Goal: Find specific page/section: Find specific page/section

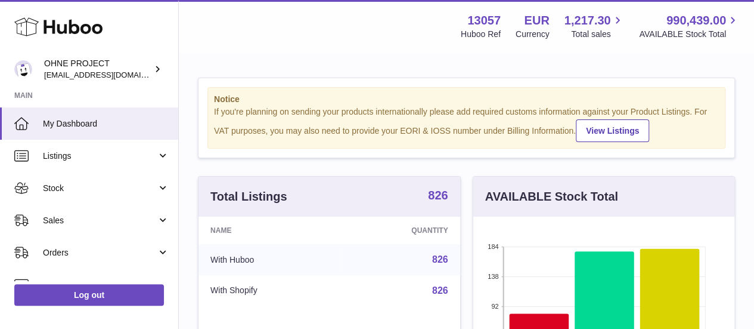
click at [433, 201] on strong "826" at bounding box center [438, 195] width 20 height 12
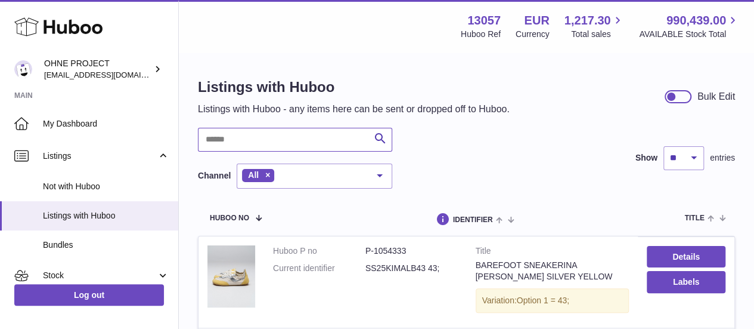
click at [272, 140] on input "text" at bounding box center [295, 140] width 194 height 24
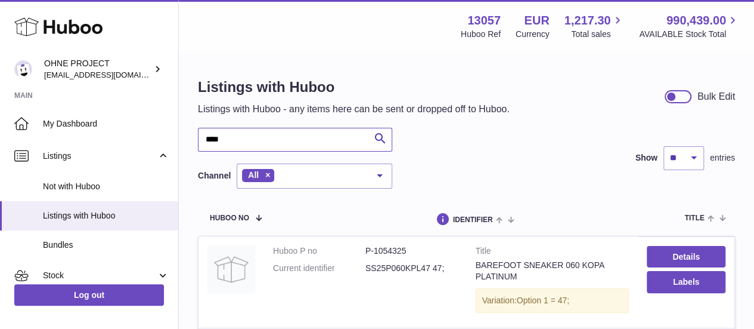
scroll to position [119, 0]
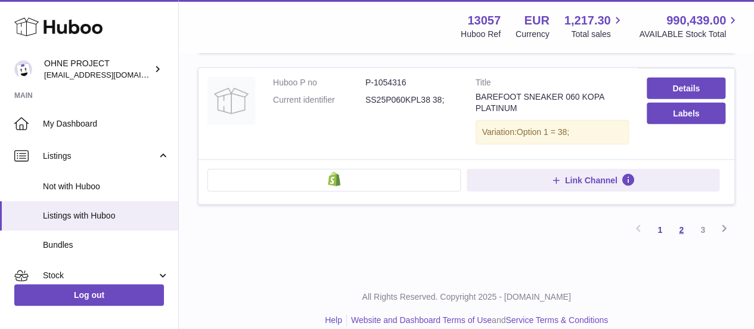
click at [675, 219] on link "2" at bounding box center [681, 229] width 21 height 21
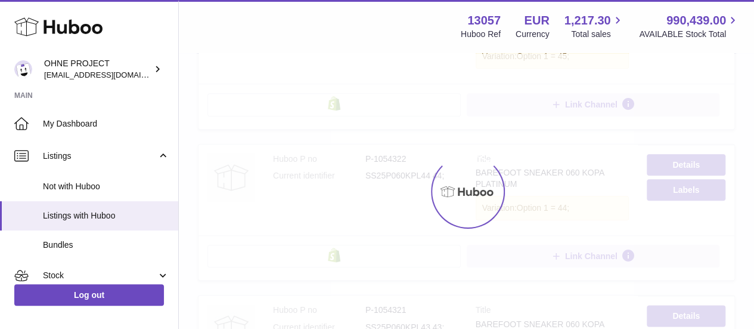
scroll to position [54, 0]
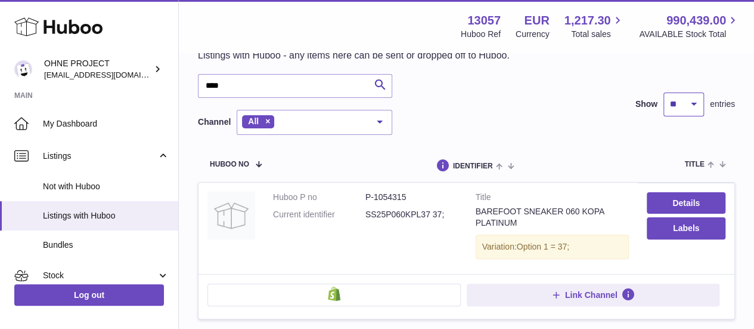
click at [691, 114] on select "** ** ** ***" at bounding box center [684, 104] width 41 height 24
click at [255, 92] on input "****" at bounding box center [295, 86] width 194 height 24
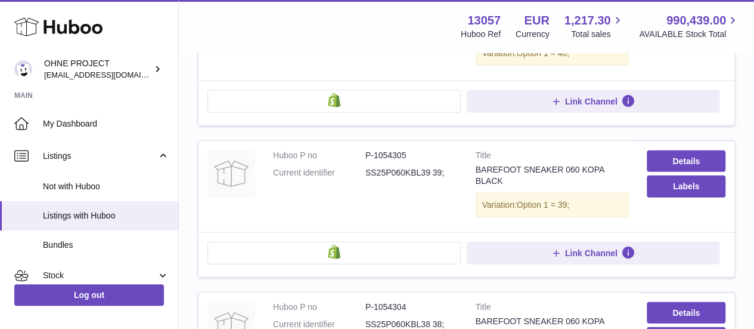
scroll to position [1365, 0]
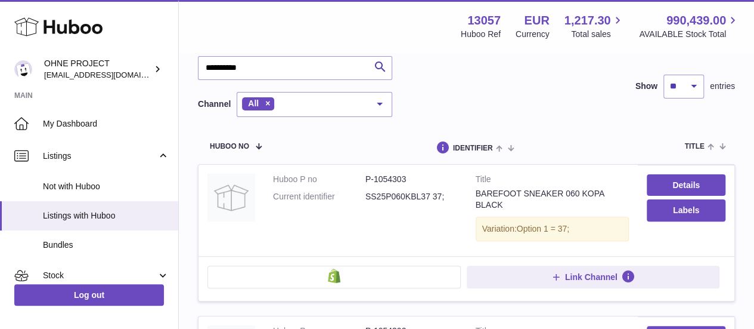
scroll to position [292, 0]
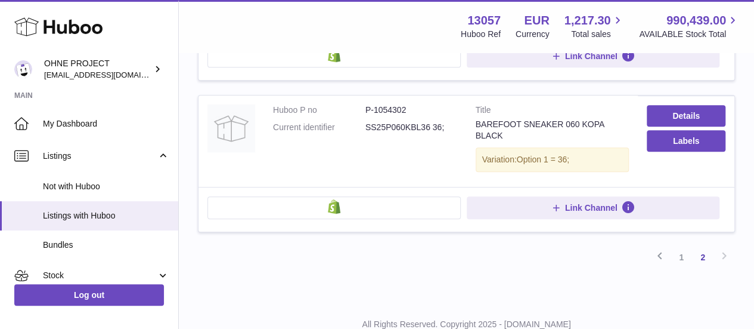
click at [411, 122] on dd "SS25P060KBL36 36;" at bounding box center [412, 127] width 92 height 11
copy dd "SS25P060KBL36"
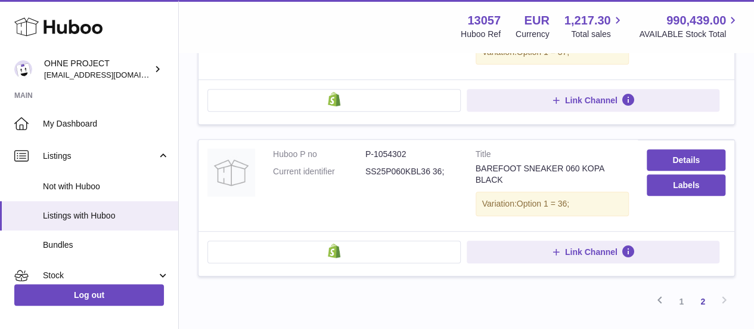
scroll to position [233, 0]
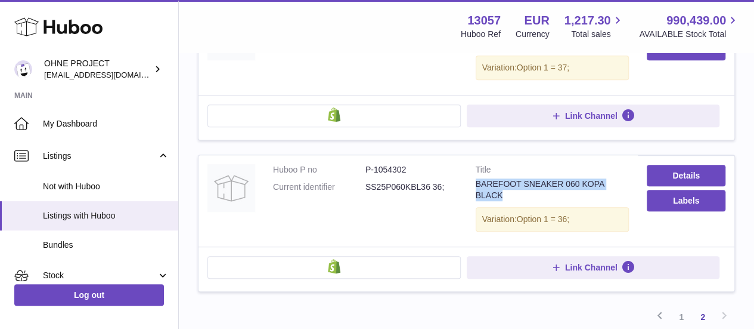
drag, startPoint x: 473, startPoint y: 171, endPoint x: 627, endPoint y: 169, distance: 154.4
click at [627, 169] on td "Title BAREFOOT SNEAKER 060 KOPA BLACK Variation: Option 1 = 36;" at bounding box center [553, 200] width 172 height 91
copy div "BAREFOOT SNEAKER 060 KOPA BLACK"
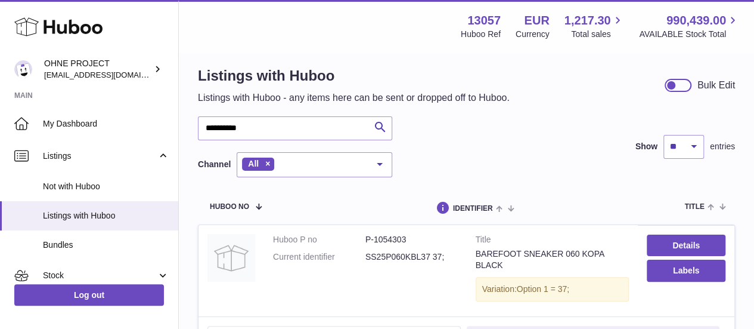
scroll to position [0, 0]
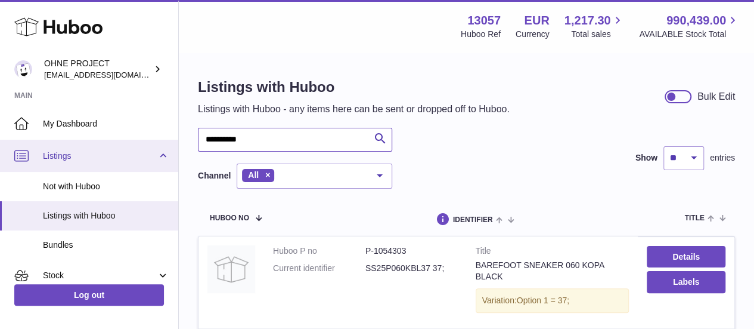
drag, startPoint x: 261, startPoint y: 137, endPoint x: 157, endPoint y: 143, distance: 104.0
click at [157, 143] on div "**********" at bounding box center [377, 331] width 754 height 663
type input "**********"
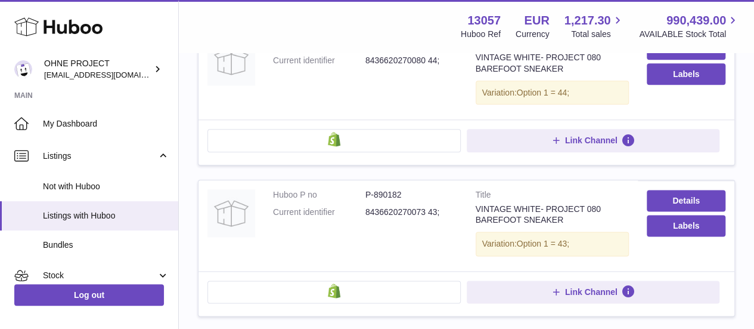
scroll to position [596, 0]
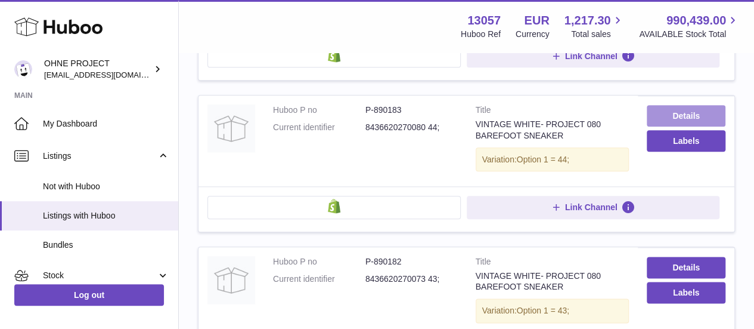
click at [681, 113] on link "Details" at bounding box center [686, 115] width 79 height 21
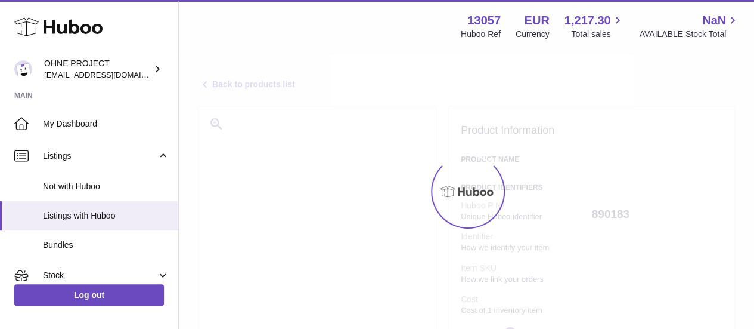
select select "***"
select select "****"
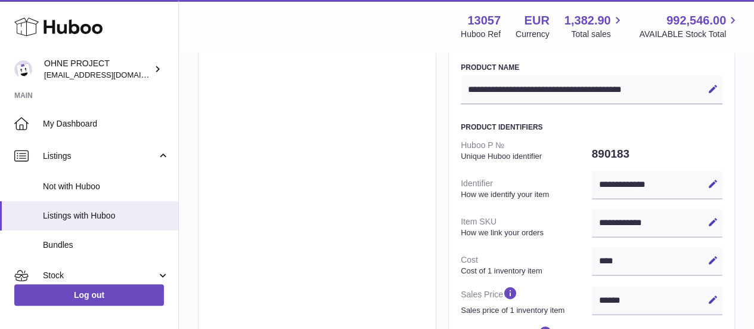
scroll to position [119, 0]
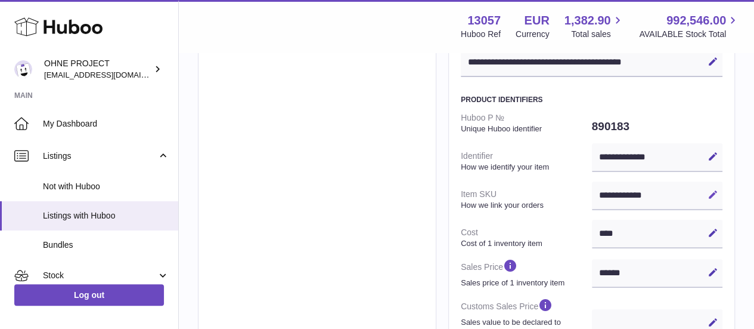
click at [711, 195] on icon at bounding box center [713, 194] width 11 height 11
click at [623, 194] on input "**********" at bounding box center [657, 195] width 131 height 29
click at [710, 195] on icon at bounding box center [713, 194] width 11 height 11
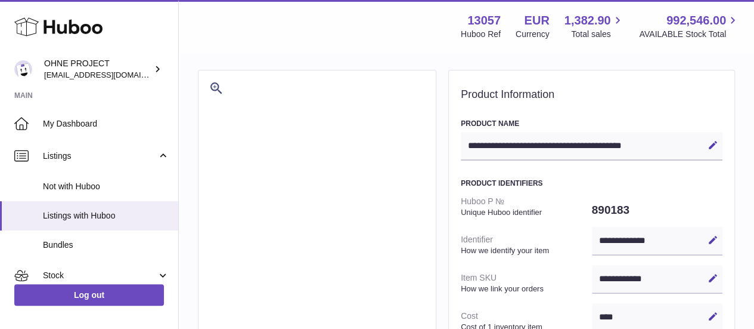
scroll to position [0, 0]
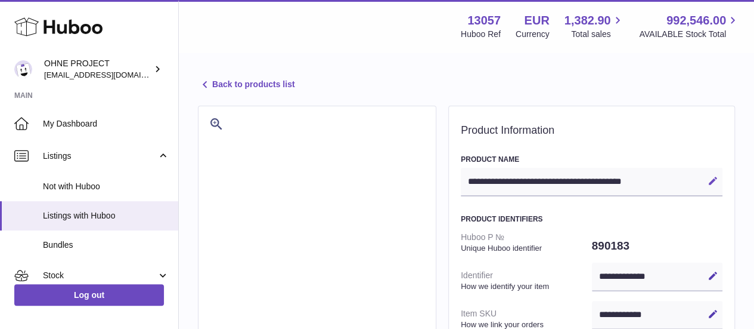
click at [713, 181] on icon at bounding box center [713, 180] width 11 height 11
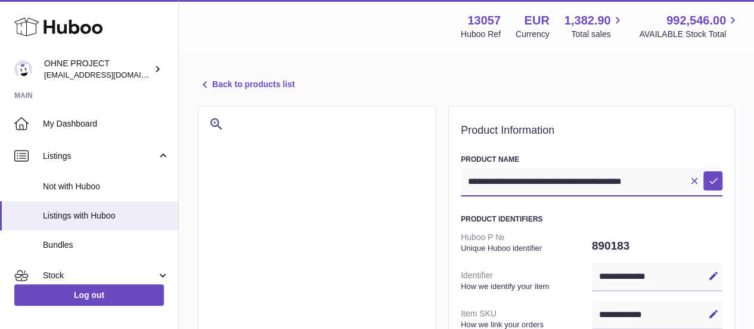
drag, startPoint x: 682, startPoint y: 181, endPoint x: 444, endPoint y: 174, distance: 238.0
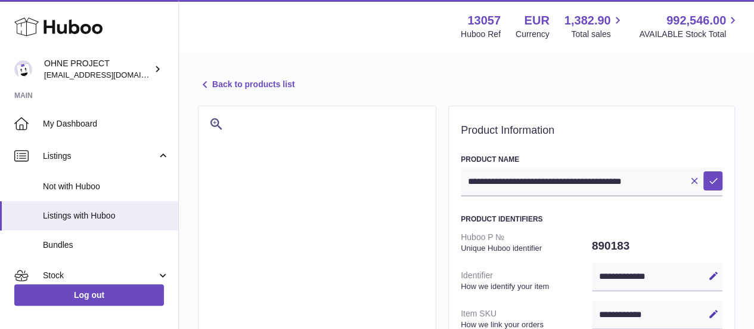
click at [236, 85] on link "Back to products list" at bounding box center [246, 85] width 97 height 14
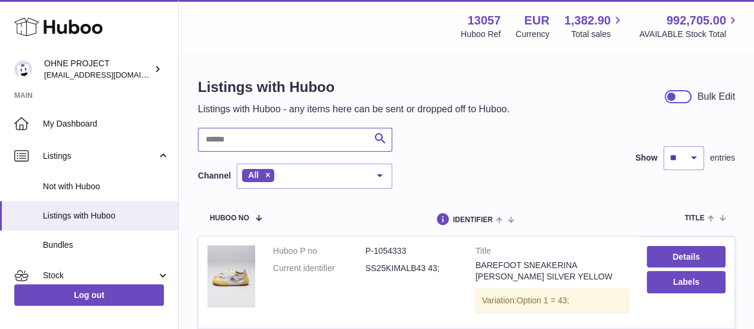
click at [249, 145] on input "text" at bounding box center [295, 140] width 194 height 24
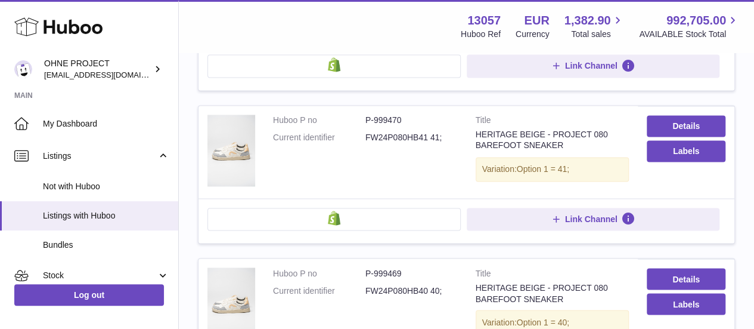
scroll to position [1014, 0]
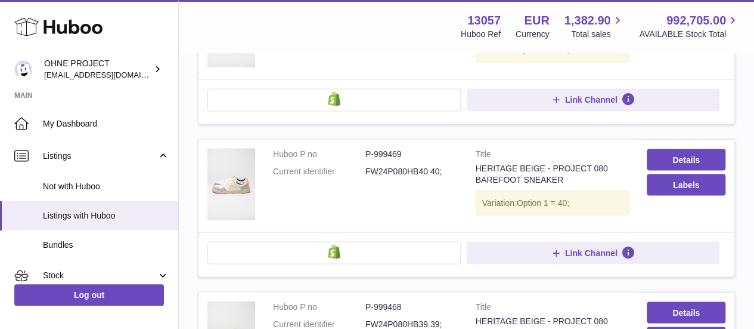
click at [407, 166] on dd "FW24P080HB40 40;" at bounding box center [412, 170] width 92 height 11
copy dd "FW24P080HB40"
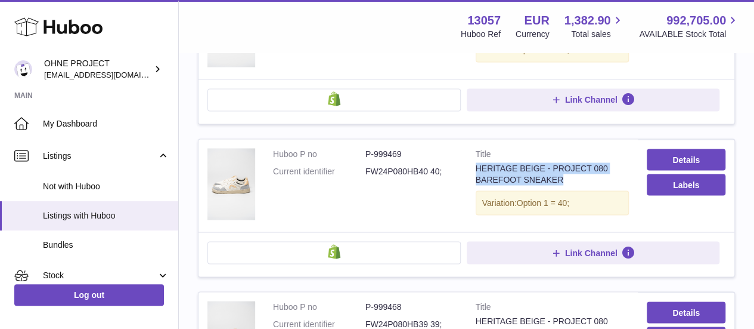
drag, startPoint x: 558, startPoint y: 172, endPoint x: 476, endPoint y: 161, distance: 81.9
click at [476, 162] on div "HERITAGE BEIGE - PROJECT 080 BAREFOOT SNEAKER" at bounding box center [553, 173] width 154 height 23
copy div "HERITAGE BEIGE - PROJECT 080 BAREFOOT SNEAKER"
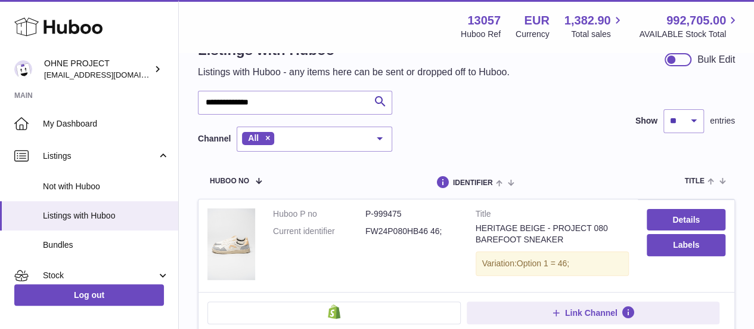
scroll to position [0, 0]
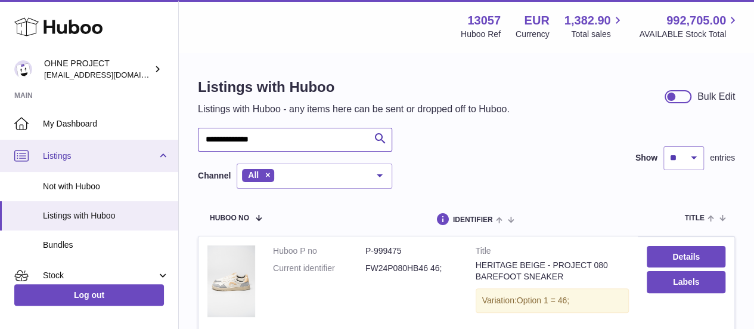
drag, startPoint x: 277, startPoint y: 143, endPoint x: 123, endPoint y: 141, distance: 153.9
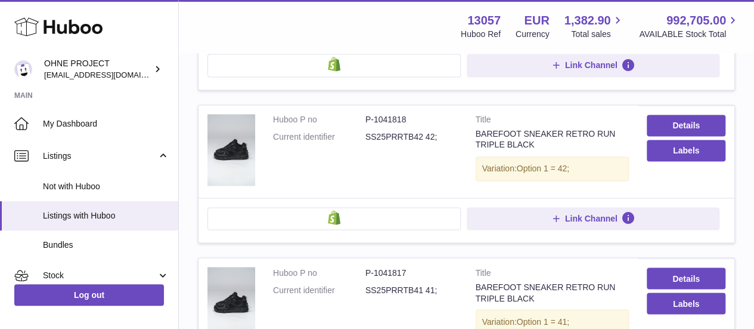
scroll to position [1014, 0]
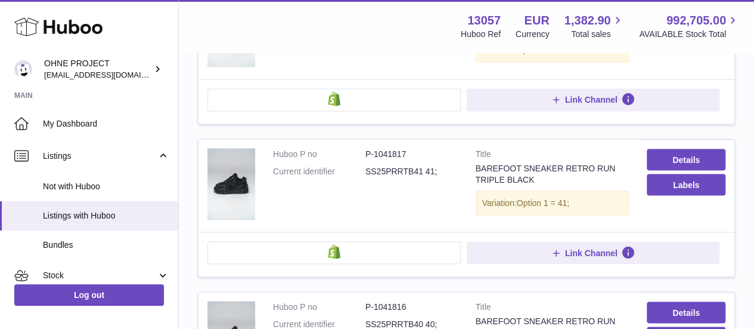
click at [396, 150] on dd "P-1041817" at bounding box center [412, 153] width 92 height 11
copy dd "1041817"
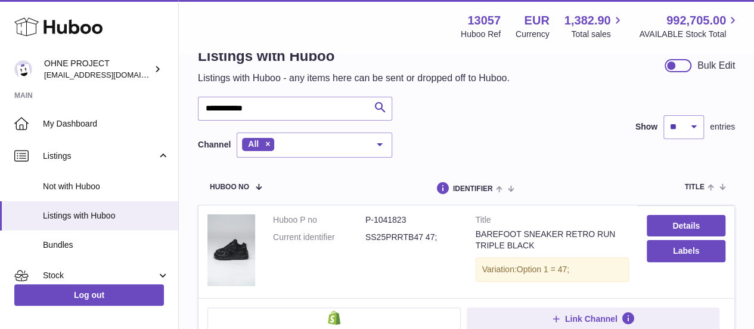
scroll to position [0, 0]
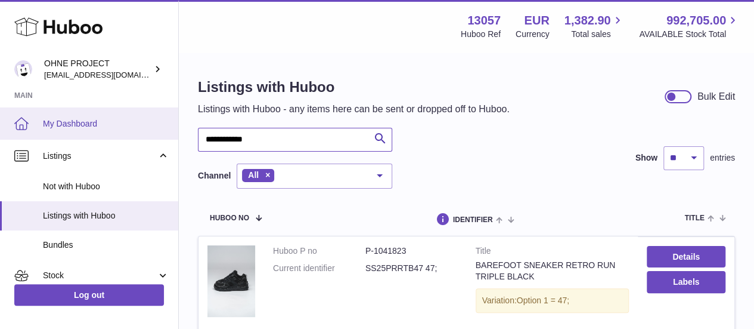
drag, startPoint x: 283, startPoint y: 144, endPoint x: 54, endPoint y: 134, distance: 229.2
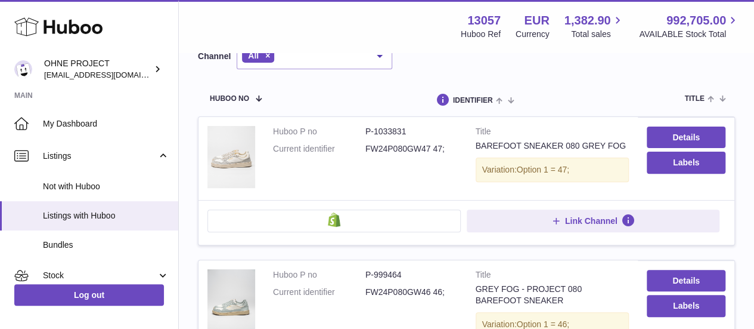
scroll to position [179, 0]
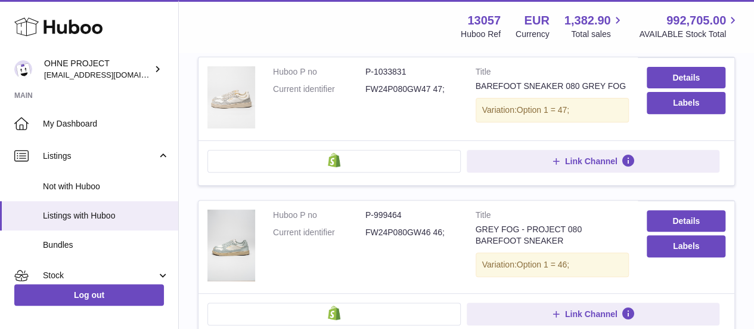
click at [405, 231] on dd "FW24P080GW46 46;" at bounding box center [412, 232] width 92 height 11
copy dd "FW24P080GW46"
drag, startPoint x: 476, startPoint y: 85, endPoint x: 624, endPoint y: 80, distance: 147.9
click at [624, 80] on div "BAREFOOT SNEAKER 080 GREY FOG" at bounding box center [553, 85] width 154 height 11
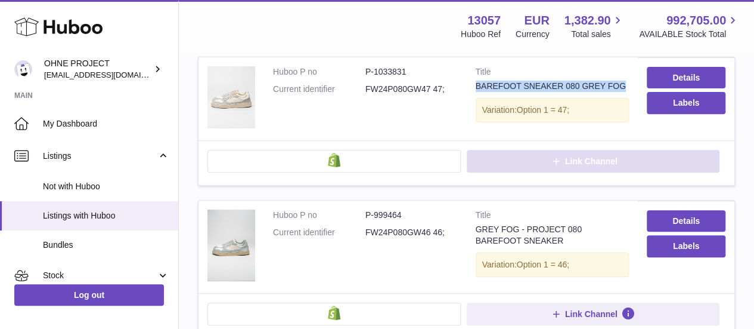
copy div "BAREFOOT SNEAKER 080 GREY FOG"
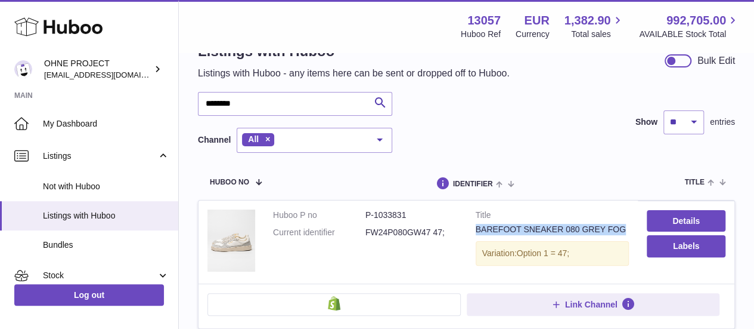
scroll to position [0, 0]
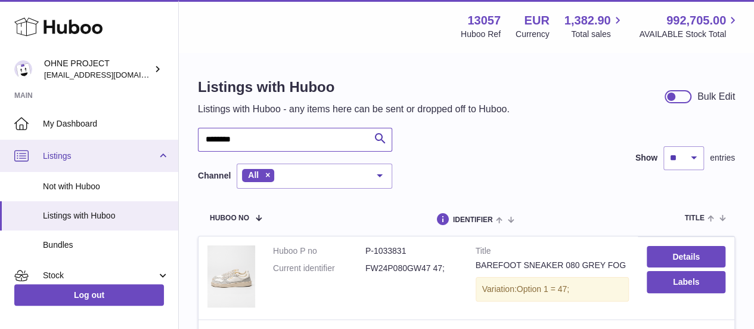
drag, startPoint x: 235, startPoint y: 138, endPoint x: 105, endPoint y: 141, distance: 130.0
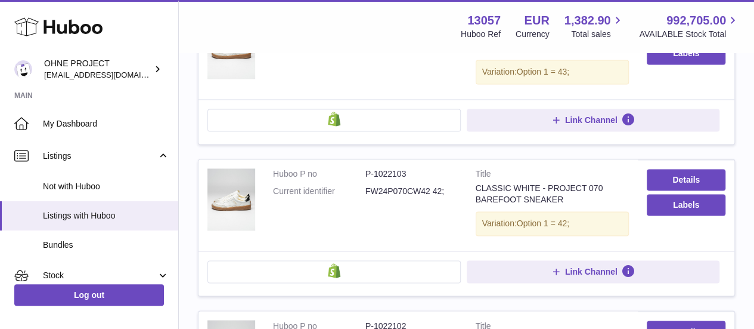
scroll to position [835, 0]
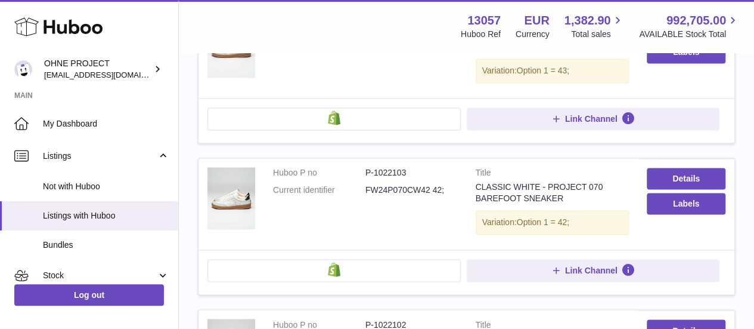
click at [408, 184] on dd "FW24P070CW42 42;" at bounding box center [412, 189] width 92 height 11
copy dd "FW24P070CW42"
drag, startPoint x: 557, startPoint y: 190, endPoint x: 472, endPoint y: 176, distance: 86.5
click at [472, 176] on td "Title CLASSIC WHITE - PROJECT 070 BAREFOOT SNEAKER Variation: Option 1 = 42;" at bounding box center [553, 203] width 172 height 91
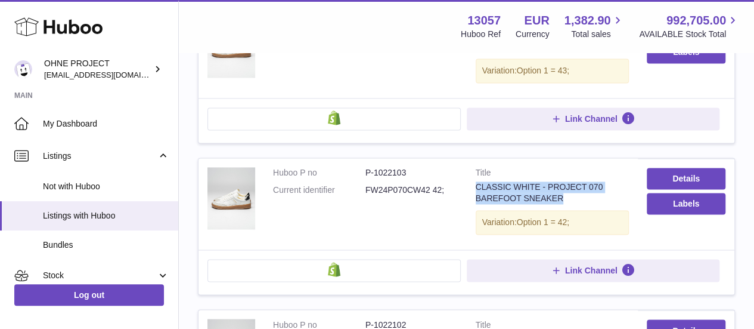
copy div "CLASSIC WHITE - PROJECT 070 BAREFOOT SNEAKER"
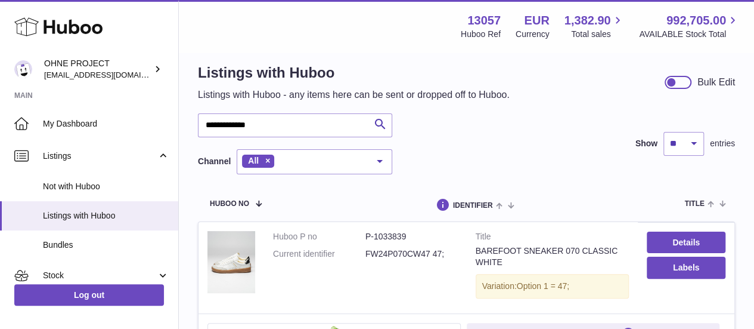
scroll to position [0, 0]
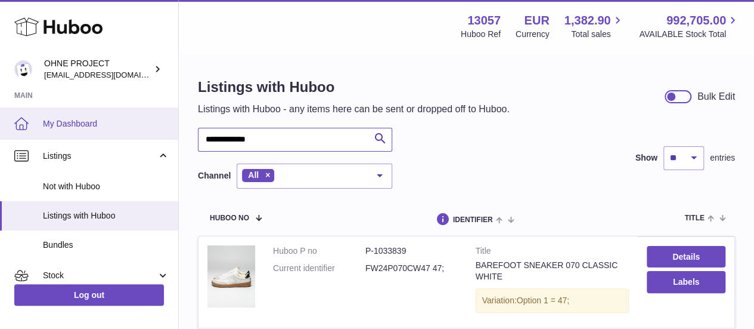
drag, startPoint x: 286, startPoint y: 132, endPoint x: 105, endPoint y: 131, distance: 181.3
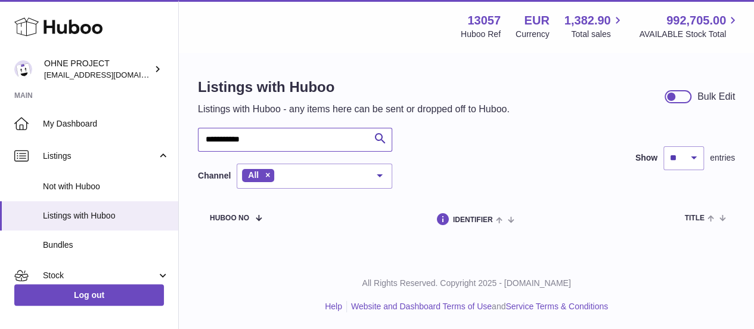
drag, startPoint x: 255, startPoint y: 141, endPoint x: 225, endPoint y: 141, distance: 29.8
click at [225, 141] on input "**********" at bounding box center [295, 140] width 194 height 24
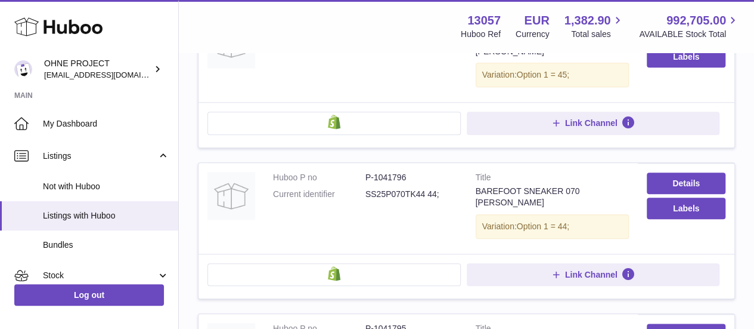
scroll to position [596, 0]
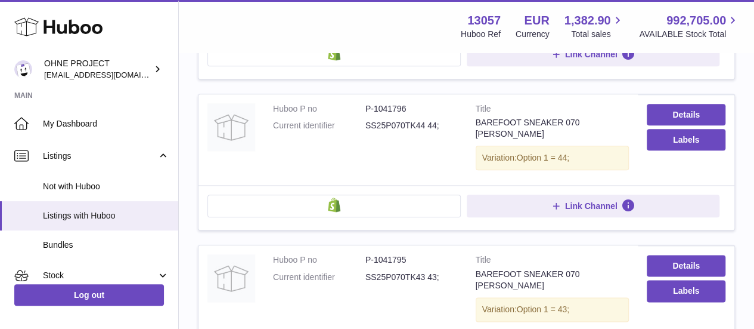
click at [388, 103] on dd "P-1041796" at bounding box center [412, 108] width 92 height 11
copy dd "1041796"
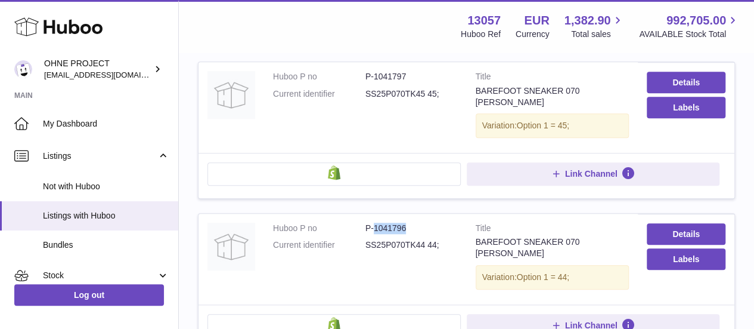
scroll to position [417, 0]
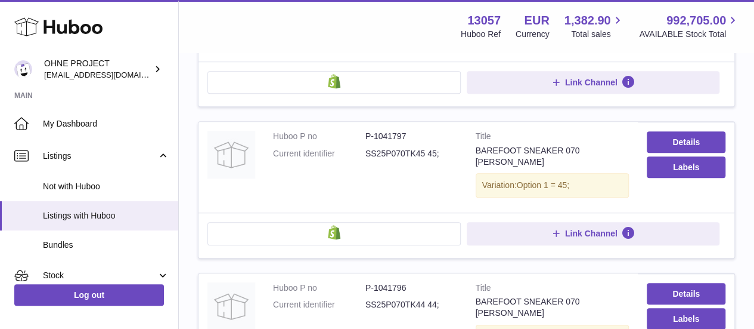
click at [392, 131] on dd "P-1041797" at bounding box center [412, 136] width 92 height 11
copy dd "1041797"
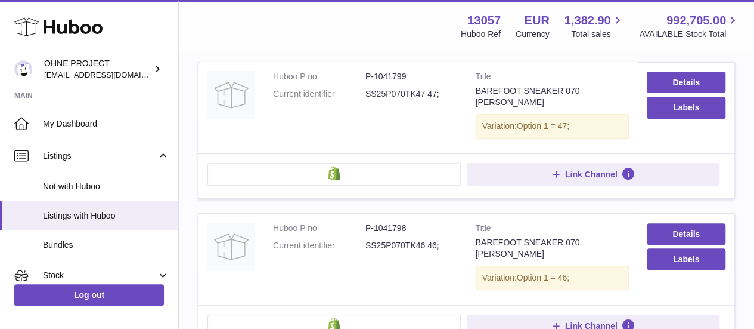
scroll to position [0, 0]
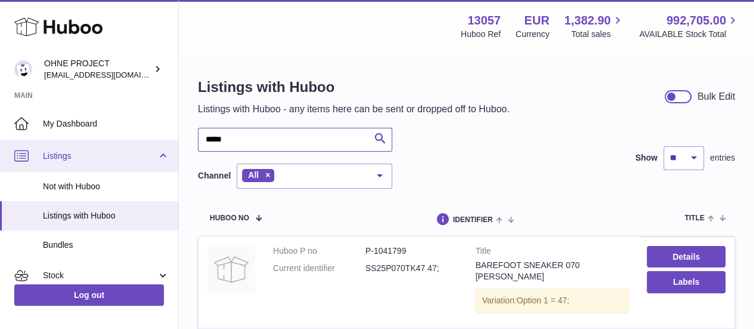
drag, startPoint x: 232, startPoint y: 135, endPoint x: 129, endPoint y: 143, distance: 102.9
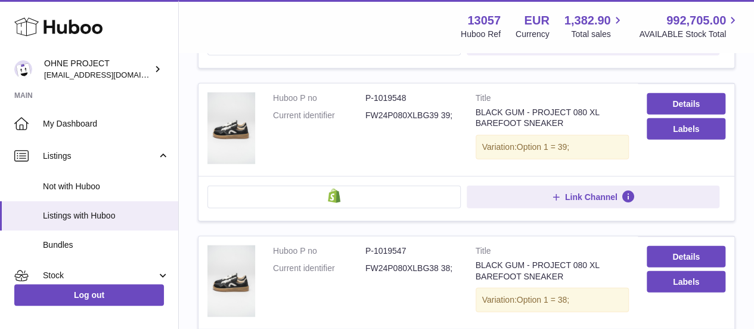
scroll to position [1431, 0]
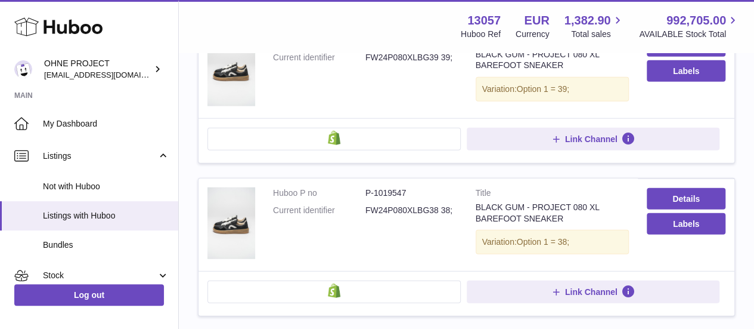
click at [400, 205] on dd "FW24P080XLBG38 38;" at bounding box center [412, 210] width 92 height 11
copy dd "FW24P080XLBG38"
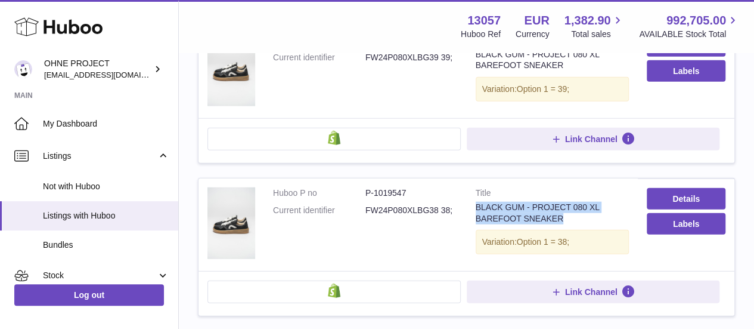
drag, startPoint x: 561, startPoint y: 210, endPoint x: 475, endPoint y: 194, distance: 86.7
click at [476, 202] on div "BLACK GUM - PROJECT 080 XL BAREFOOT SNEAKER" at bounding box center [553, 213] width 154 height 23
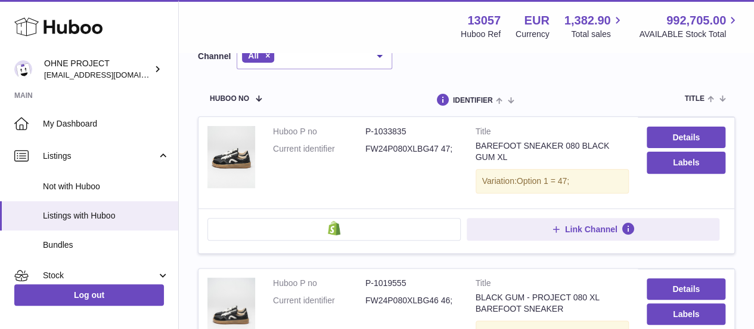
scroll to position [0, 0]
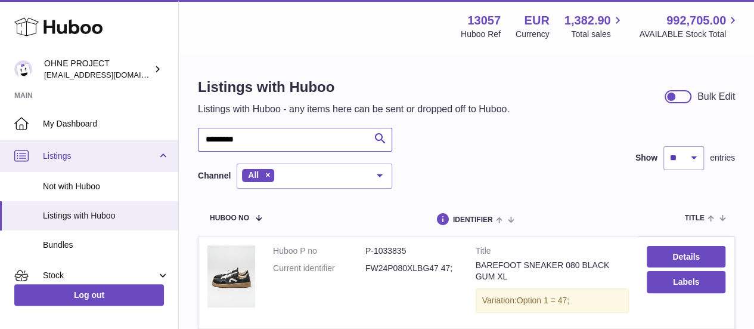
drag, startPoint x: 259, startPoint y: 141, endPoint x: 112, endPoint y: 139, distance: 147.3
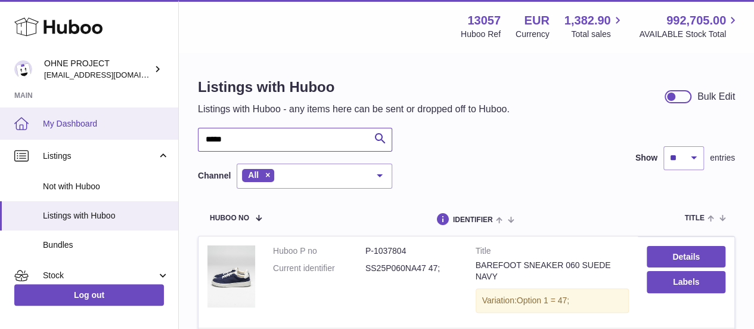
drag, startPoint x: 158, startPoint y: 131, endPoint x: 135, endPoint y: 128, distance: 23.4
type input "*****"
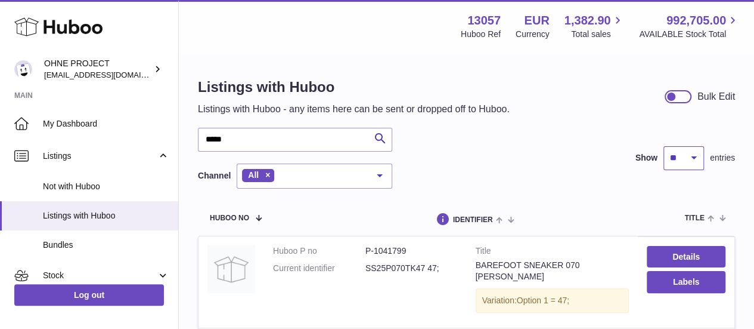
drag, startPoint x: 685, startPoint y: 158, endPoint x: 682, endPoint y: 166, distance: 8.9
click at [685, 158] on select "** ** ** ***" at bounding box center [684, 158] width 41 height 24
select select "***"
click at [664, 146] on select "** ** ** ***" at bounding box center [684, 158] width 41 height 24
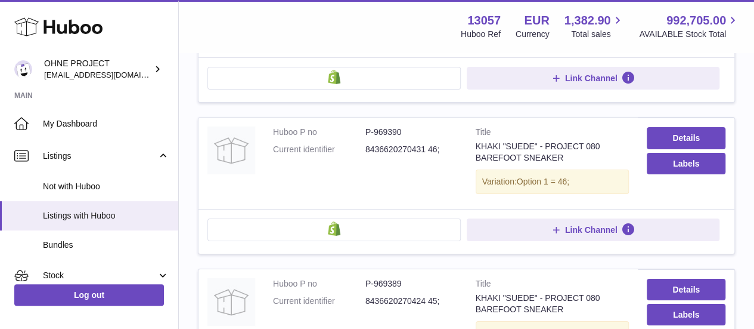
scroll to position [2147, 0]
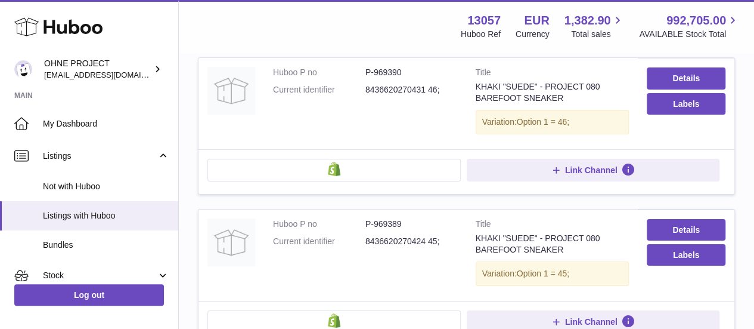
click at [399, 218] on dd "P-969389" at bounding box center [412, 223] width 92 height 11
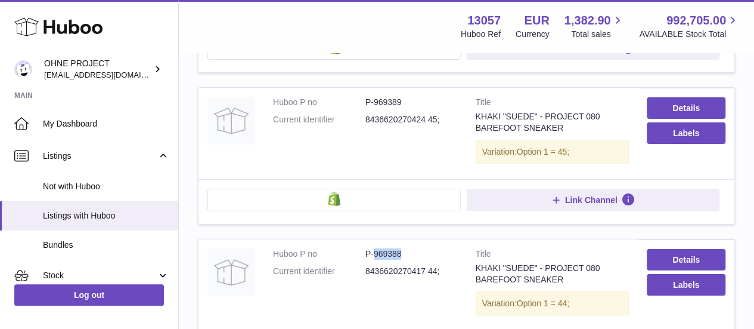
scroll to position [2206, 0]
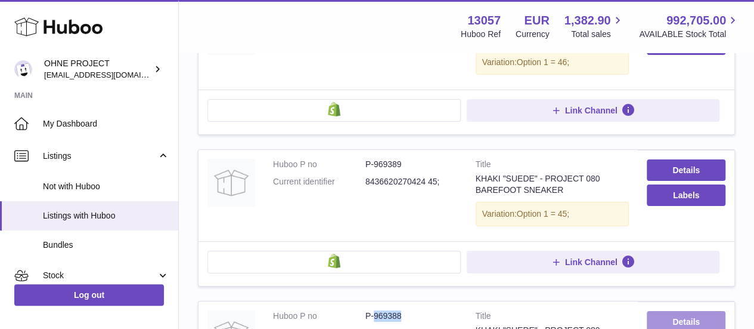
click at [665, 311] on link "Details" at bounding box center [686, 321] width 79 height 21
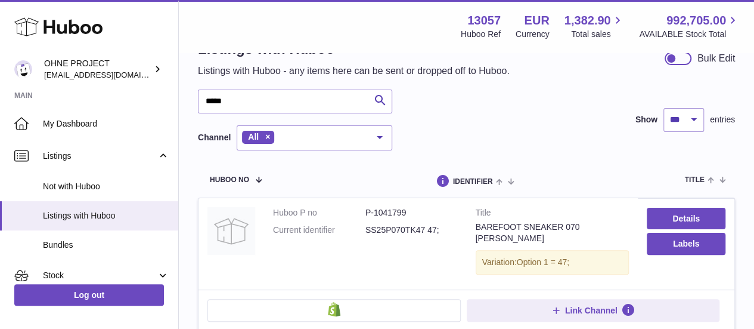
scroll to position [0, 0]
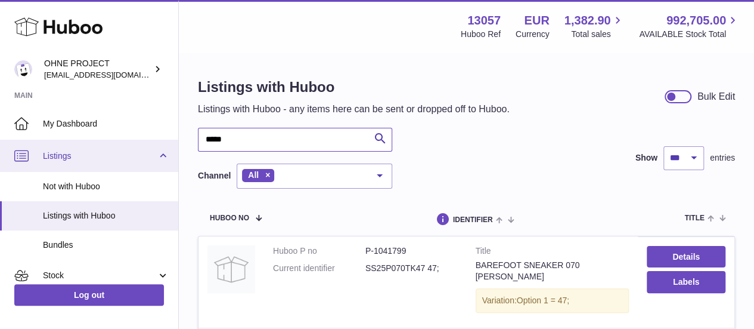
drag, startPoint x: 250, startPoint y: 148, endPoint x: 141, endPoint y: 140, distance: 110.0
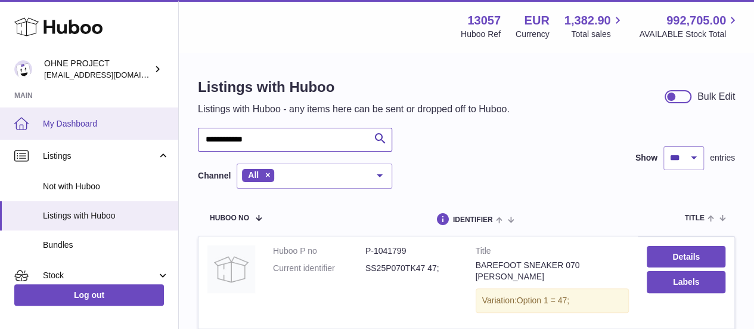
type input "**********"
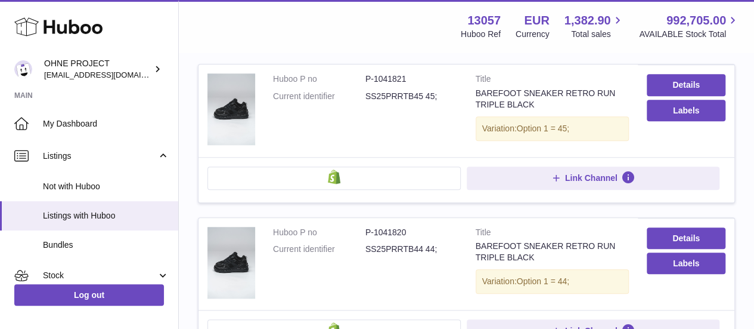
scroll to position [537, 0]
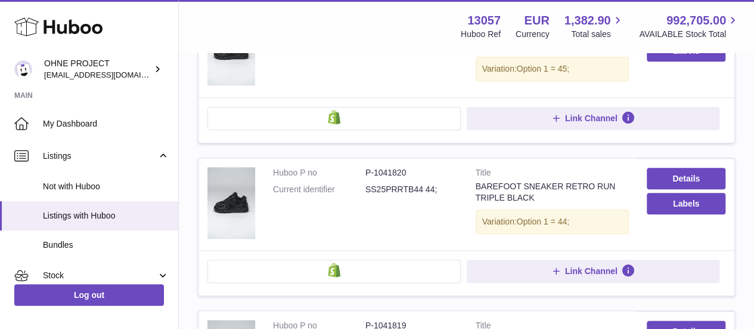
click at [388, 185] on dd "SS25PRRTB44 44;" at bounding box center [412, 189] width 92 height 11
drag, startPoint x: 508, startPoint y: 195, endPoint x: 477, endPoint y: 184, distance: 32.8
click at [477, 184] on div "BAREFOOT SNEAKER RETRO RUN TRIPLE BLACK" at bounding box center [553, 192] width 154 height 23
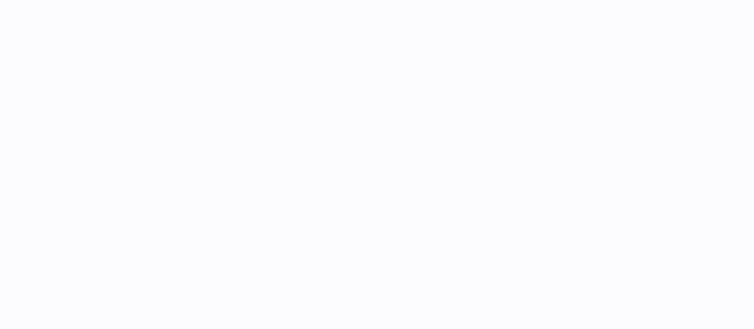
select select "***"
select select "****"
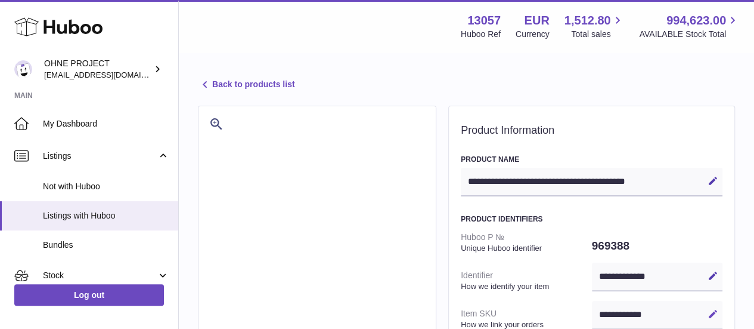
click at [713, 311] on icon at bounding box center [713, 313] width 11 height 11
click at [633, 315] on input "**********" at bounding box center [657, 315] width 131 height 29
click at [708, 317] on icon at bounding box center [713, 313] width 11 height 11
click at [710, 181] on icon at bounding box center [713, 180] width 11 height 11
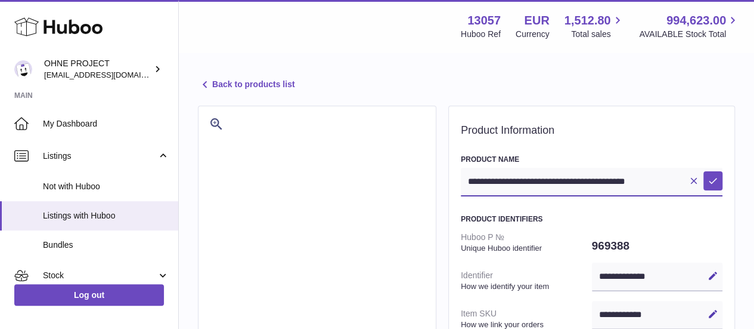
drag, startPoint x: 682, startPoint y: 181, endPoint x: 460, endPoint y: 185, distance: 222.5
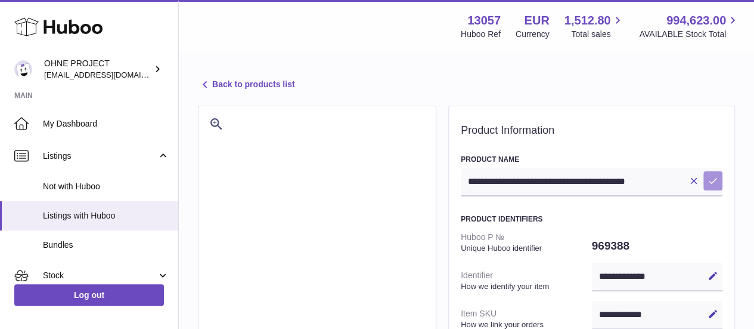
click at [711, 181] on icon at bounding box center [713, 180] width 11 height 11
